Goal: Task Accomplishment & Management: Manage account settings

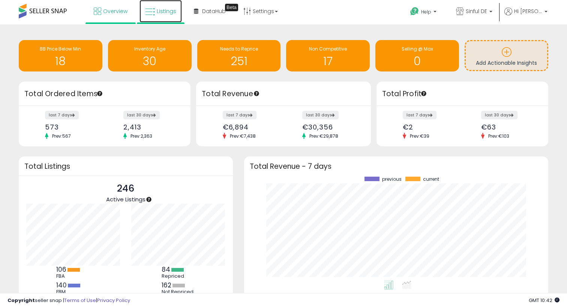
click at [160, 8] on span "Listings" at bounding box center [166, 10] width 19 height 7
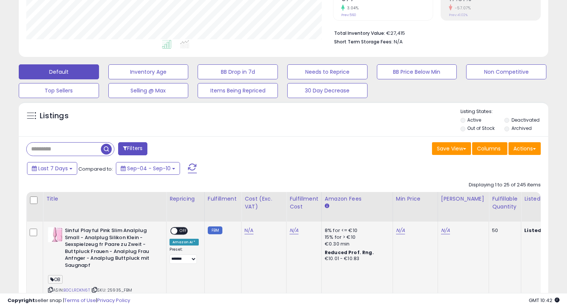
scroll to position [165, 0]
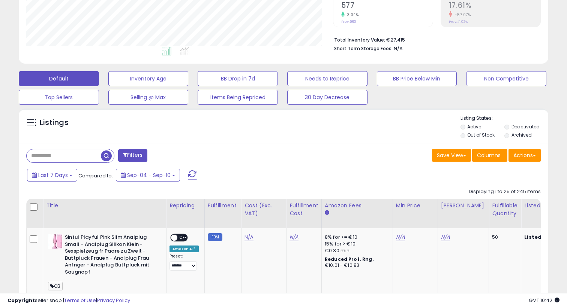
click at [510, 127] on li "Deactivated" at bounding box center [525, 128] width 43 height 8
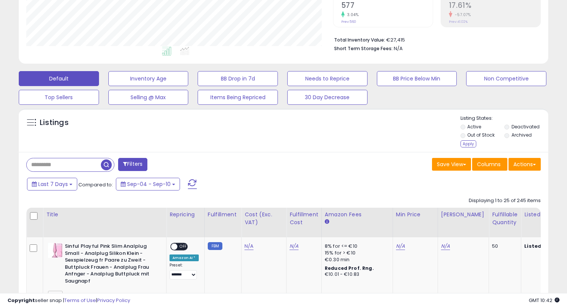
drag, startPoint x: 472, startPoint y: 145, endPoint x: 265, endPoint y: 151, distance: 207.3
click at [472, 145] on div "Apply" at bounding box center [468, 144] width 16 height 7
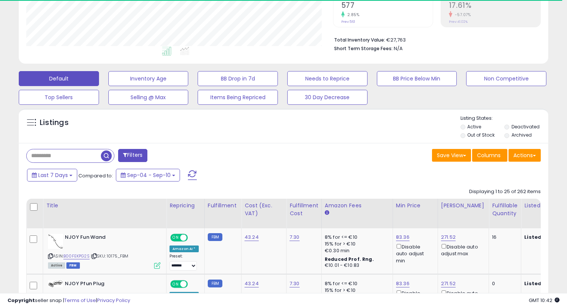
click at [73, 157] on input "text" at bounding box center [64, 156] width 74 height 13
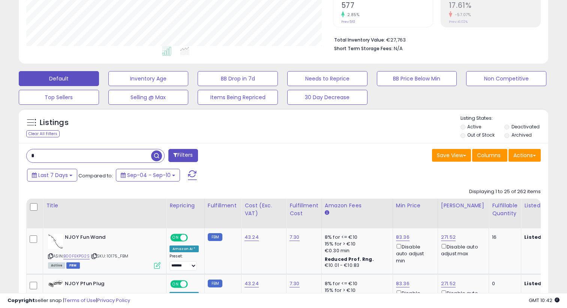
scroll to position [154, 306]
type input "*****"
click at [155, 155] on span "button" at bounding box center [156, 156] width 11 height 11
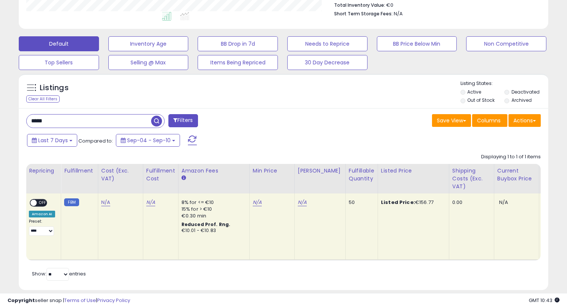
scroll to position [0, 123]
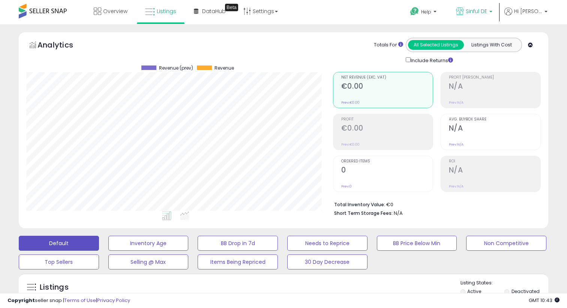
click at [480, 9] on span "Sinful DE" at bounding box center [475, 10] width 21 height 7
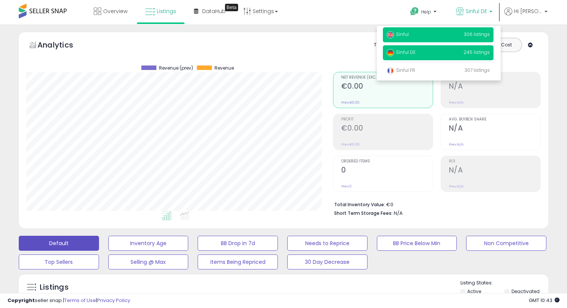
click at [416, 37] on p "Sinful 306 listings" at bounding box center [438, 34] width 111 height 15
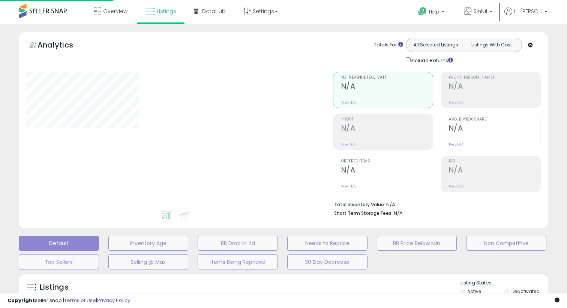
type input "*****"
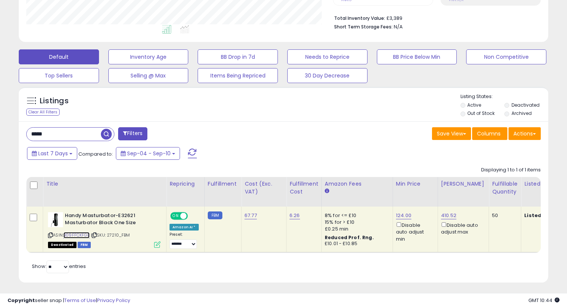
click at [76, 237] on link "B09FFCKFGB" at bounding box center [76, 235] width 26 height 6
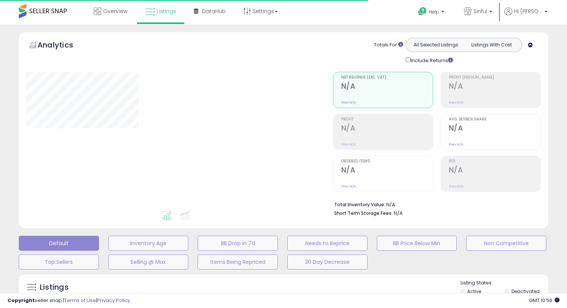
type input "*****"
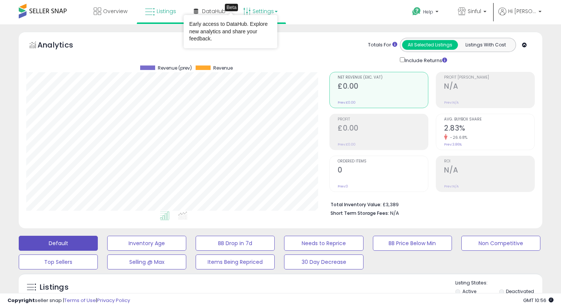
click at [253, 10] on link "Settings" at bounding box center [261, 11] width 46 height 22
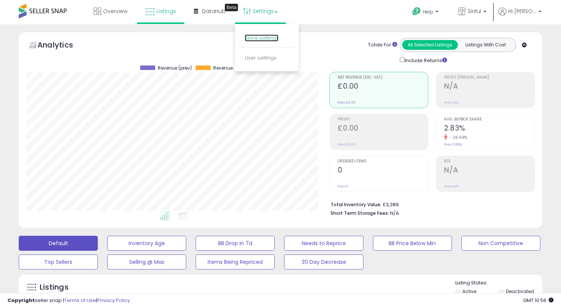
click at [256, 39] on link "Store settings" at bounding box center [262, 37] width 34 height 7
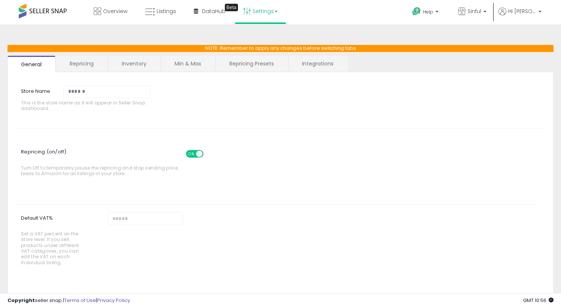
click at [175, 67] on link "Min & Max" at bounding box center [188, 64] width 54 height 16
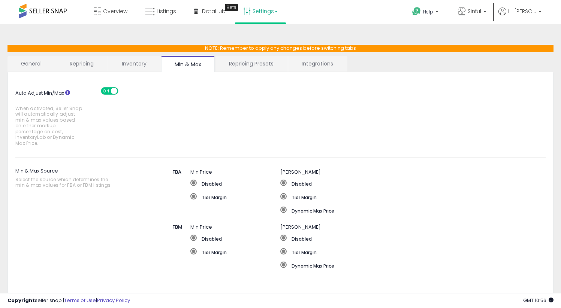
click at [247, 68] on link "Repricing Presets" at bounding box center [251, 64] width 72 height 16
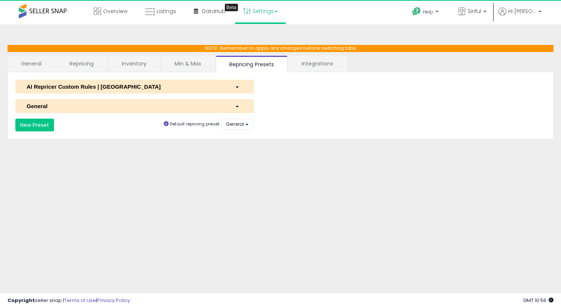
click at [133, 64] on link "Inventory" at bounding box center [134, 64] width 52 height 16
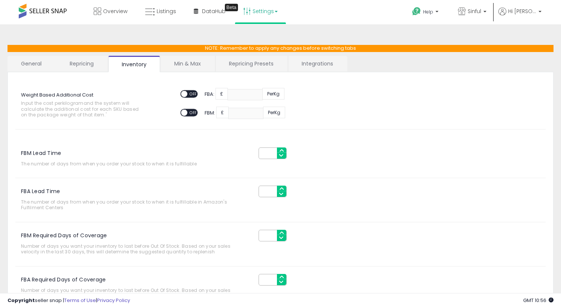
click at [84, 64] on link "Repricing" at bounding box center [81, 64] width 51 height 16
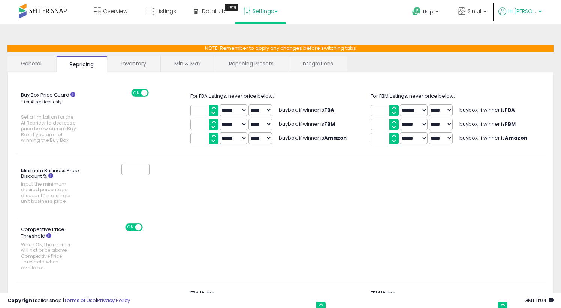
click at [514, 17] on link "Hi [PERSON_NAME]" at bounding box center [519, 15] width 43 height 17
click at [523, 43] on link "Account" at bounding box center [524, 39] width 20 height 7
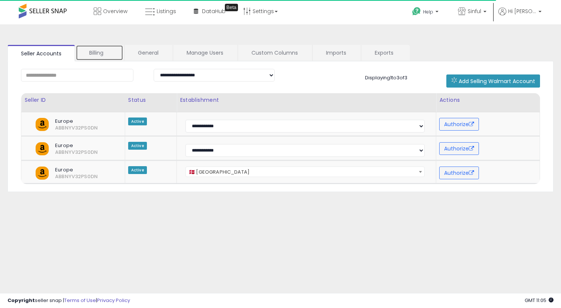
click at [100, 52] on link "Billing" at bounding box center [100, 53] width 48 height 16
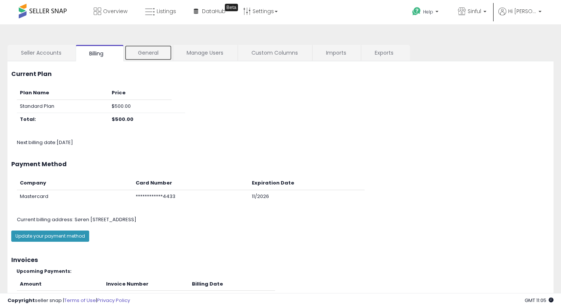
click at [148, 58] on link "General" at bounding box center [148, 53] width 48 height 16
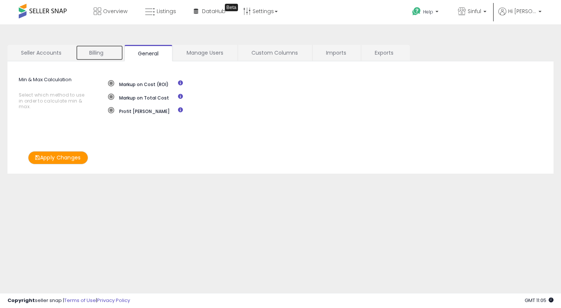
click at [108, 56] on link "Billing" at bounding box center [100, 53] width 48 height 16
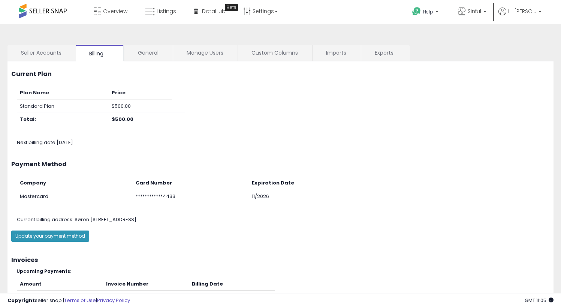
click at [198, 88] on div "Plan Name Price Standard Plan $500.00 Total: $500.00" at bounding box center [281, 110] width 550 height 47
click at [374, 95] on div "Plan Name Price Standard Plan $500.00 Total: $500.00" at bounding box center [281, 110] width 550 height 47
drag, startPoint x: 113, startPoint y: 106, endPoint x: 147, endPoint y: 106, distance: 33.7
click at [147, 106] on td "$500.00" at bounding box center [140, 106] width 63 height 13
click at [226, 111] on div "Plan Name Price Standard Plan $500.00 Total: $500.00" at bounding box center [281, 110] width 550 height 47
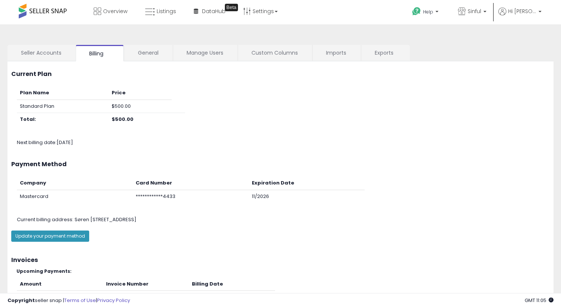
click at [292, 111] on div "Plan Name Price Standard Plan $500.00 Total: $500.00" at bounding box center [281, 110] width 550 height 47
click at [32, 54] on link "Seller Accounts" at bounding box center [40, 53] width 67 height 16
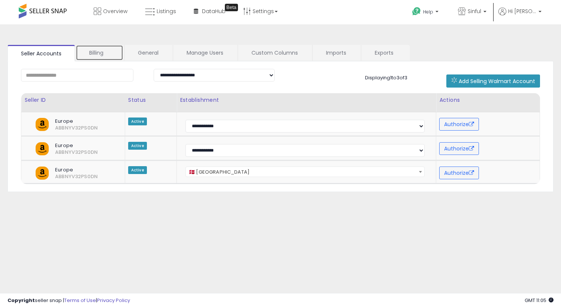
click at [97, 54] on link "Billing" at bounding box center [100, 53] width 48 height 16
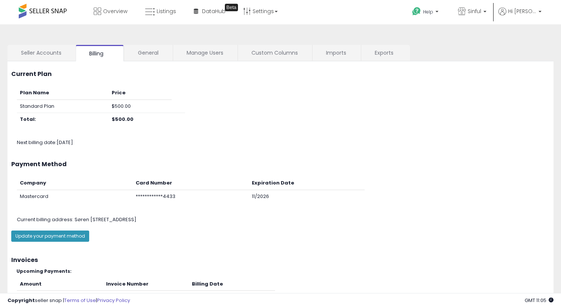
click at [447, 79] on div "Current Plan" at bounding box center [281, 75] width 550 height 12
click at [190, 55] on link "Manage Users" at bounding box center [205, 53] width 64 height 16
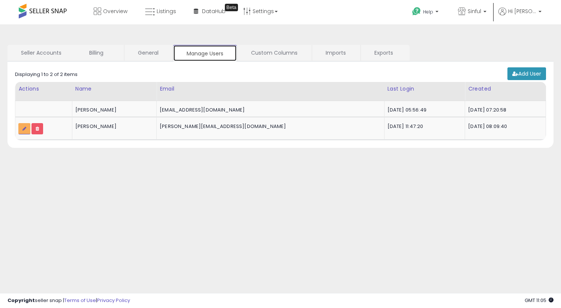
scroll to position [7, 0]
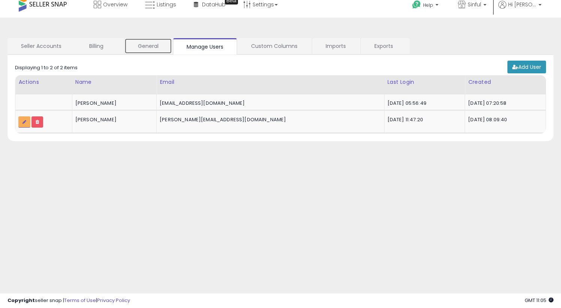
click at [149, 45] on link "General" at bounding box center [148, 46] width 48 height 16
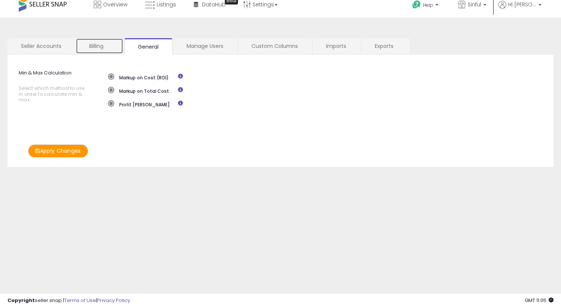
click at [108, 45] on link "Billing" at bounding box center [100, 46] width 48 height 16
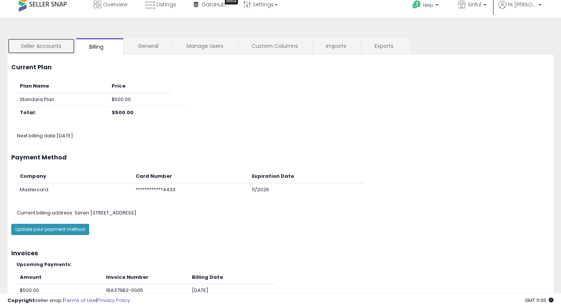
click at [56, 45] on link "Seller Accounts" at bounding box center [40, 46] width 67 height 16
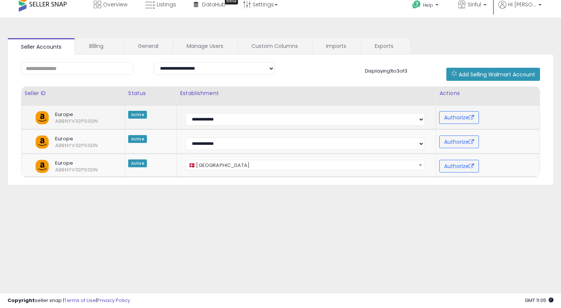
scroll to position [0, 0]
